Goal: Task Accomplishment & Management: Use online tool/utility

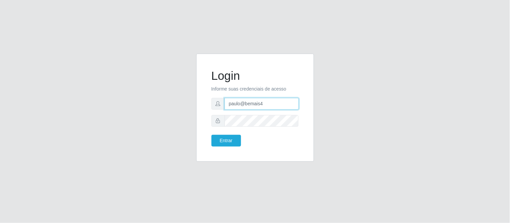
drag, startPoint x: 274, startPoint y: 107, endPoint x: 214, endPoint y: 102, distance: 60.3
click at [203, 104] on div "Login Informe suas credenciais de acesso paulo@bemais4 Entrar" at bounding box center [255, 108] width 118 height 108
type input "juliomarques@leta"
click at [211, 135] on button "Entrar" at bounding box center [226, 141] width 30 height 12
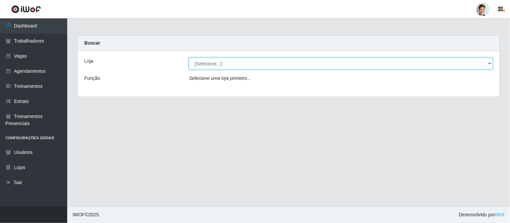
click at [229, 65] on select "[Selecione...] Leta - Arco-Mix Areias Leta - Arco-Mix Asa Branca Leta - Arco-Mi…" at bounding box center [341, 64] width 304 height 12
select select "481"
click at [189, 58] on select "[Selecione...] Leta - Arco-Mix Areias Leta - Arco-Mix Asa Branca Leta - Arco-Mi…" at bounding box center [341, 64] width 304 height 12
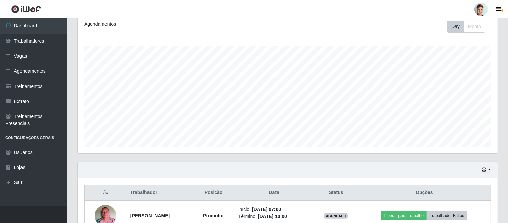
scroll to position [133, 0]
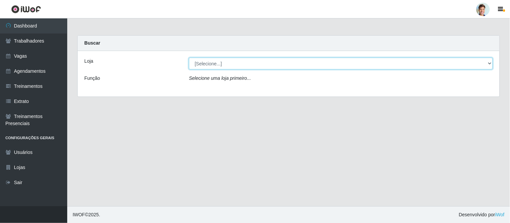
click at [234, 66] on select "[Selecione...] Leta - Arco-Mix Areias Leta - Arco-Mix Asa Branca Leta - Arco-Mi…" at bounding box center [341, 64] width 304 height 12
select select "481"
click at [189, 58] on select "[Selecione...] Leta - Arco-Mix Areias Leta - Arco-Mix Asa Branca Leta - Arco-Mi…" at bounding box center [341, 64] width 304 height 12
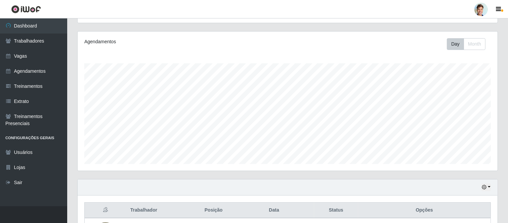
scroll to position [133, 0]
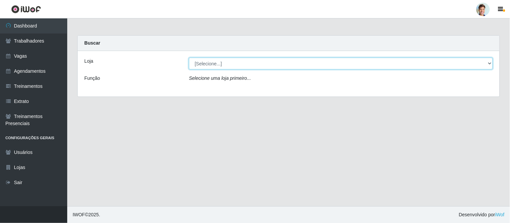
click at [240, 59] on select "[Selecione...] Leta - Arco-Mix Areias Leta - Arco-Mix Asa Branca Leta - Arco-Mi…" at bounding box center [341, 64] width 304 height 12
select select "481"
click at [189, 58] on select "[Selecione...] Leta - Arco-Mix Areias Leta - Arco-Mix Asa Branca Leta - Arco-Mi…" at bounding box center [341, 64] width 304 height 12
